Goal: Task Accomplishment & Management: Use online tool/utility

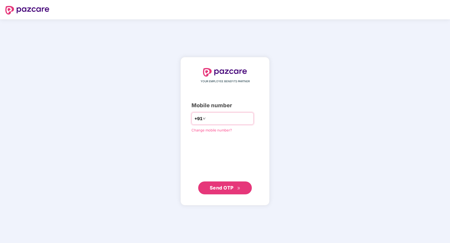
click at [224, 122] on input "number" at bounding box center [229, 118] width 44 height 9
type input "**********"
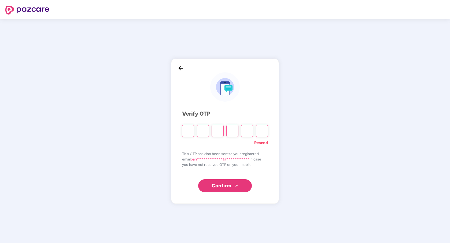
paste input "*"
type input "*"
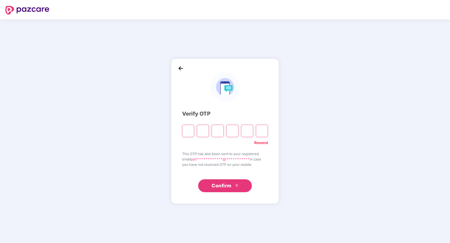
type input "*"
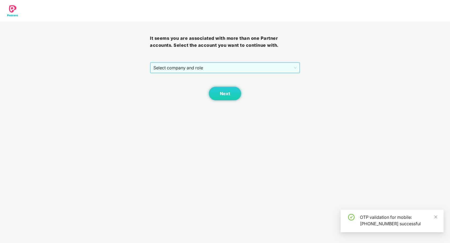
click at [253, 71] on span "Select company and role" at bounding box center [225, 68] width 143 height 10
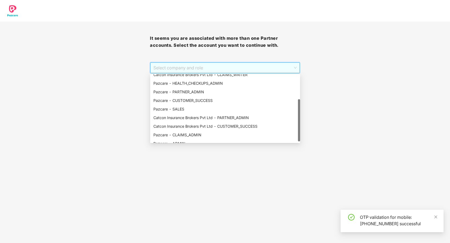
scroll to position [43, 0]
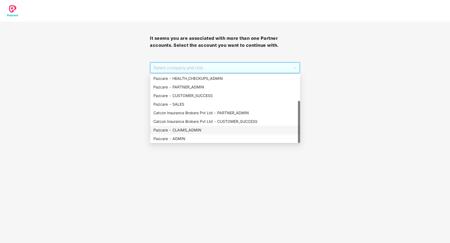
click at [212, 129] on div "Pazcare - CLAIMS_ADMIN" at bounding box center [226, 130] width 144 height 6
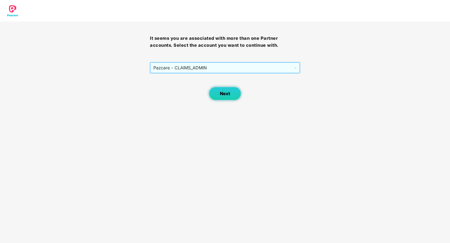
click at [218, 99] on button "Next" at bounding box center [225, 93] width 32 height 13
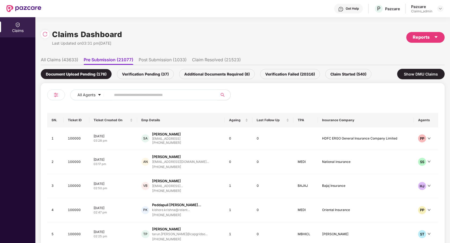
click at [166, 57] on li "Post Submission (1033)" at bounding box center [163, 61] width 48 height 8
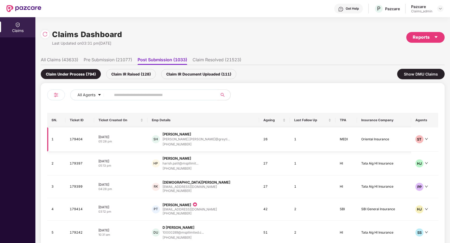
click at [134, 140] on div "05:28 pm" at bounding box center [121, 141] width 45 height 5
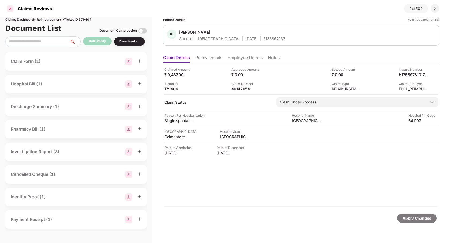
click at [13, 7] on div at bounding box center [10, 8] width 9 height 9
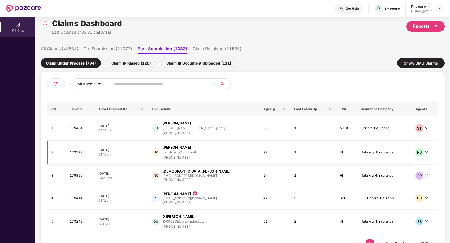
scroll to position [32, 0]
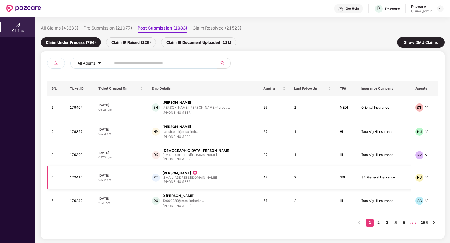
click at [241, 184] on td "PT [PERSON_NAME] [EMAIL_ADDRESS][DOMAIN_NAME] [PHONE_NUMBER]" at bounding box center [204, 177] width 112 height 23
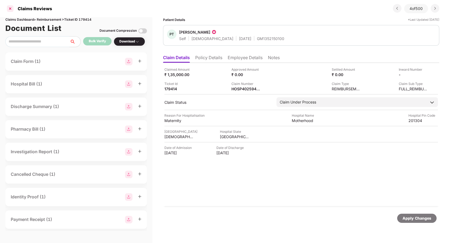
click at [12, 9] on div at bounding box center [10, 8] width 9 height 9
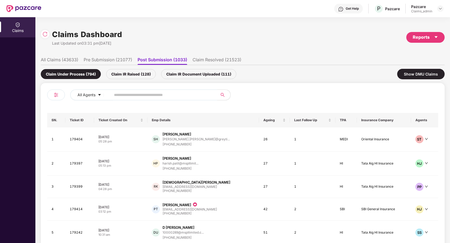
click at [111, 61] on li "Pre Submission (21077)" at bounding box center [108, 61] width 49 height 8
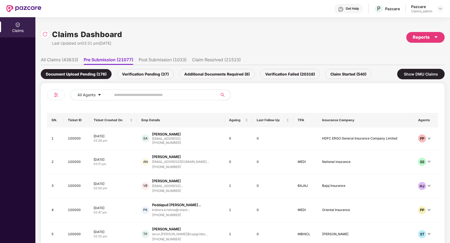
click at [344, 77] on div "Claim Started (540)" at bounding box center [349, 74] width 46 height 10
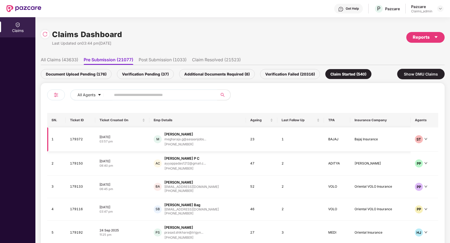
scroll to position [32, 0]
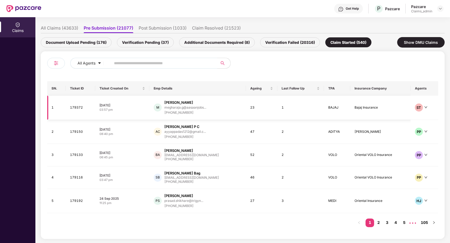
click at [232, 115] on td "M [PERSON_NAME] megharaja.g@aasaanjobs... [PHONE_NUMBER]" at bounding box center [198, 108] width 96 height 24
